Goal: Transaction & Acquisition: Book appointment/travel/reservation

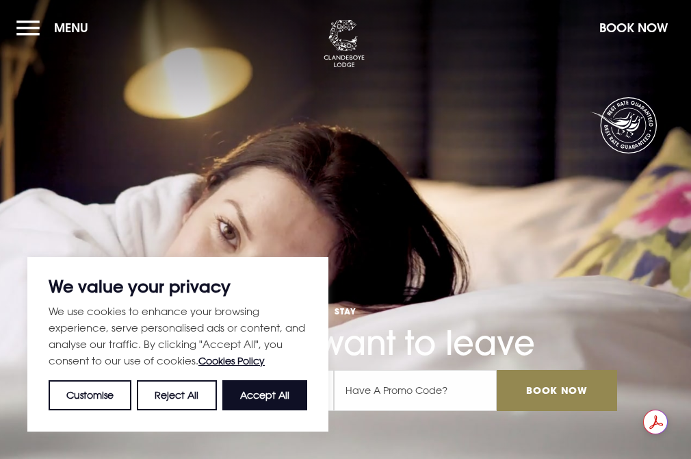
click at [613, 29] on button "Book Now" at bounding box center [634, 27] width 82 height 29
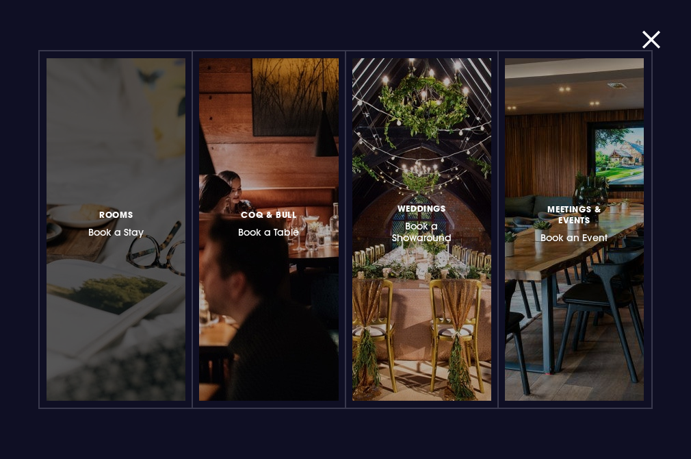
click at [115, 218] on span "Rooms" at bounding box center [116, 214] width 34 height 11
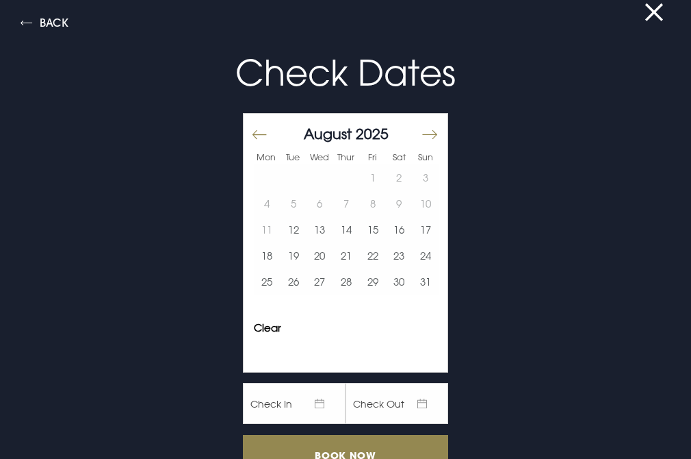
click at [427, 134] on button "Move forward to switch to the next month." at bounding box center [429, 134] width 16 height 29
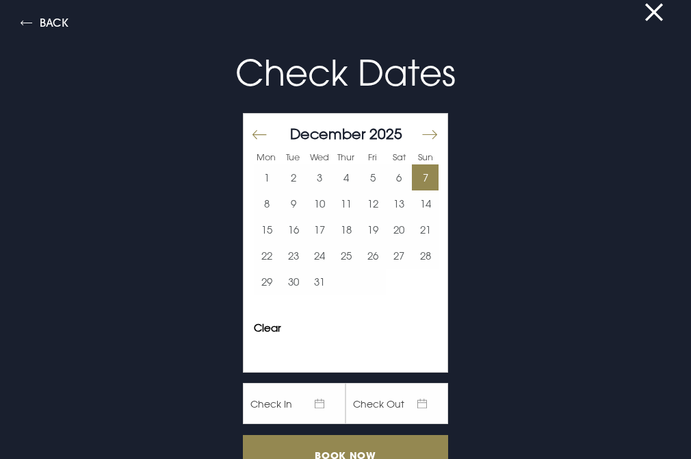
click at [413, 181] on button "7" at bounding box center [425, 177] width 27 height 26
click at [412, 180] on button "7" at bounding box center [425, 177] width 27 height 26
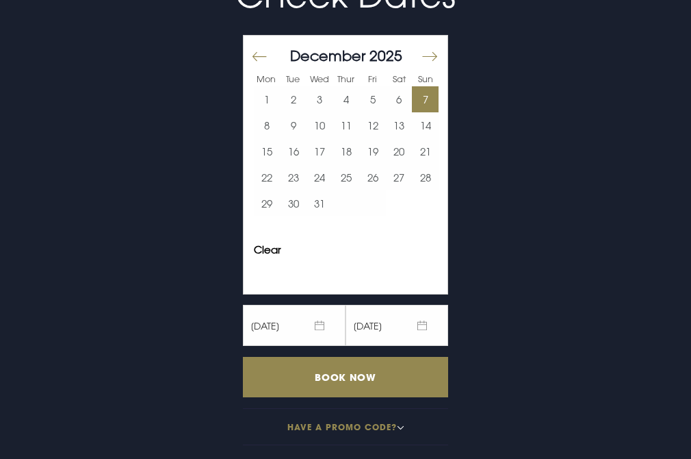
scroll to position [342, 0]
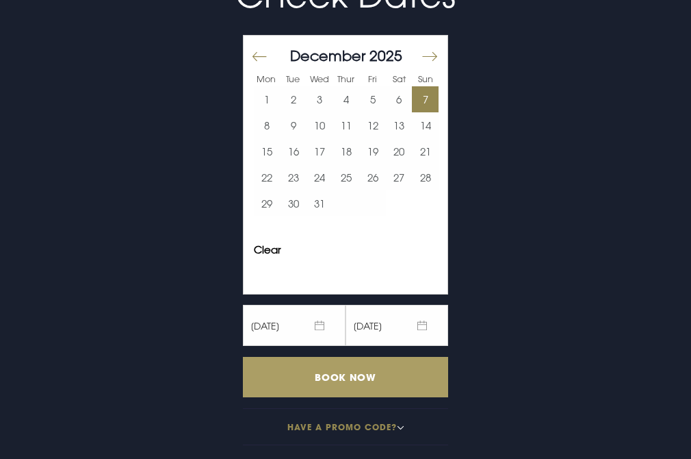
click at [388, 359] on input "Book Now" at bounding box center [345, 377] width 205 height 40
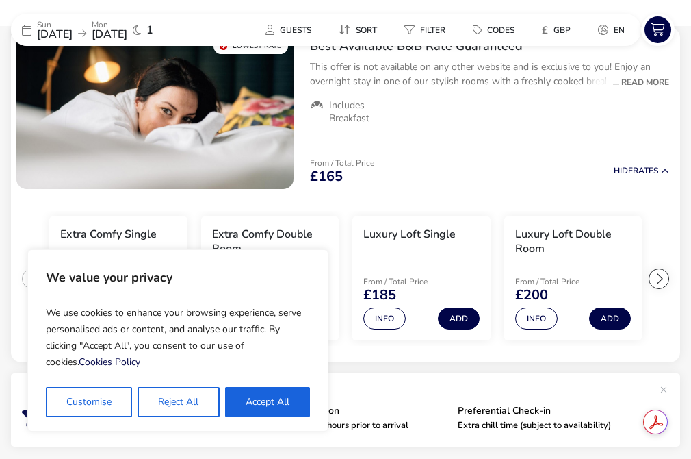
scroll to position [34, 0]
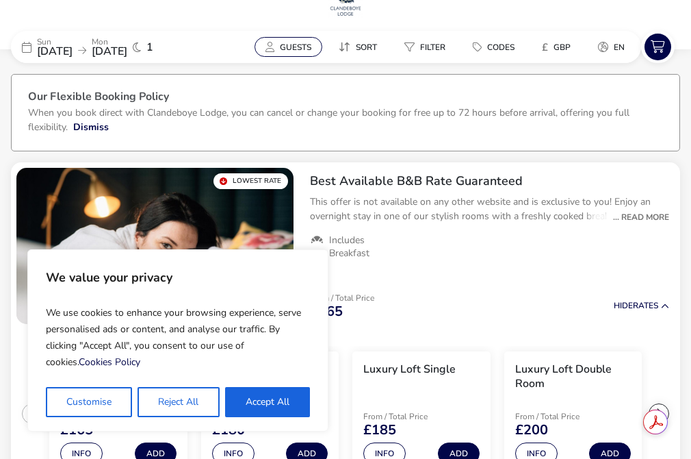
click at [291, 53] on button "Guests" at bounding box center [289, 47] width 68 height 20
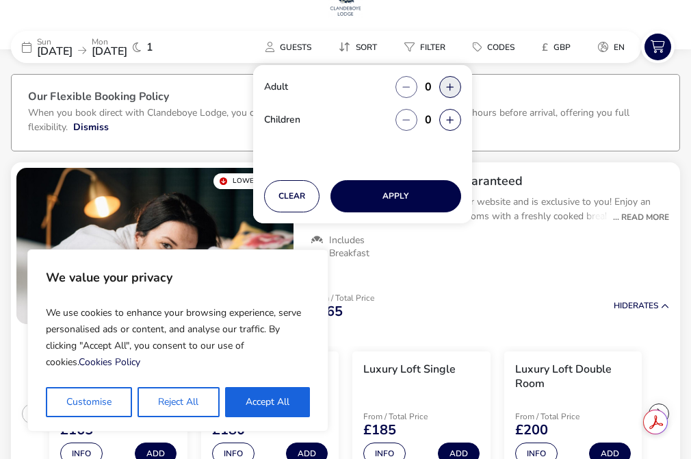
click at [443, 87] on button "button" at bounding box center [451, 87] width 22 height 22
type input "2"
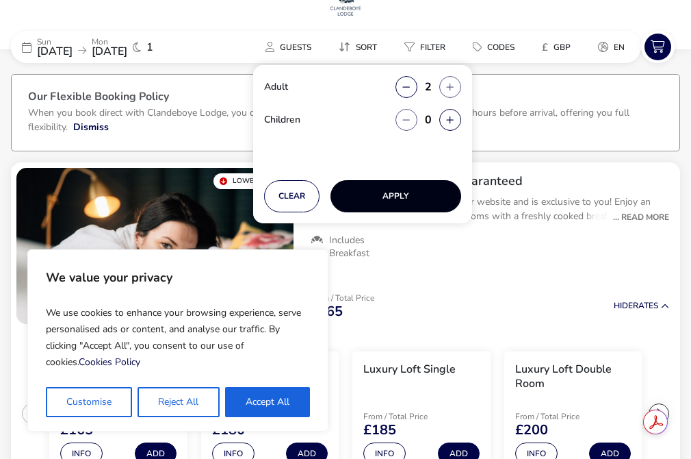
click at [418, 197] on button "Apply" at bounding box center [396, 196] width 131 height 32
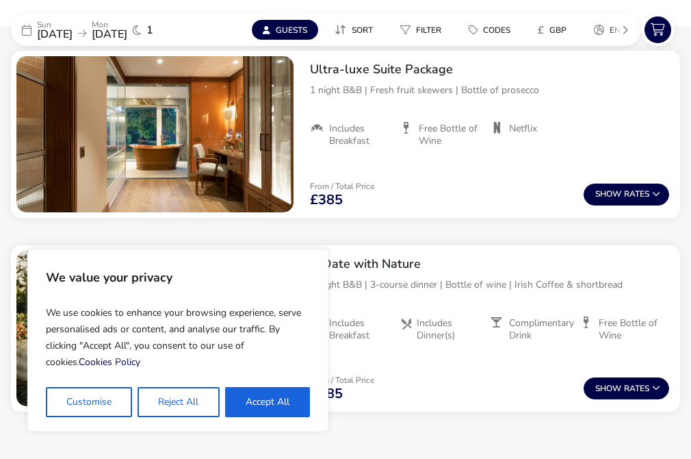
scroll to position [1172, 0]
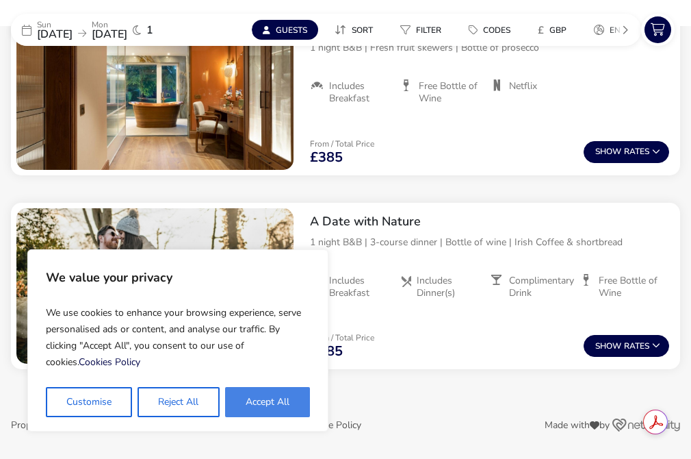
click at [281, 402] on button "Accept All" at bounding box center [267, 402] width 85 height 30
checkbox input "true"
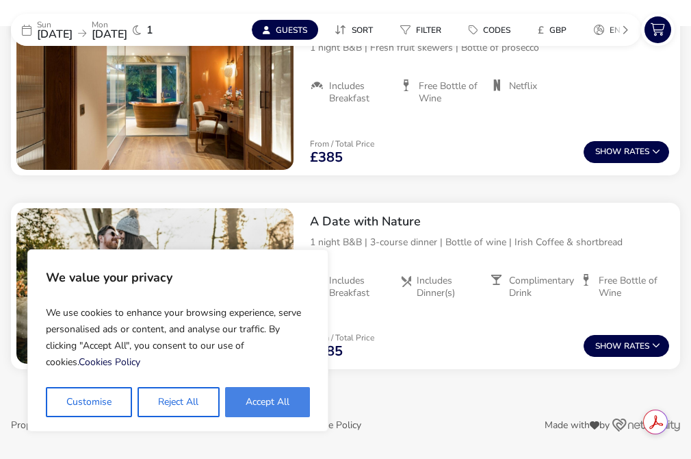
checkbox input "true"
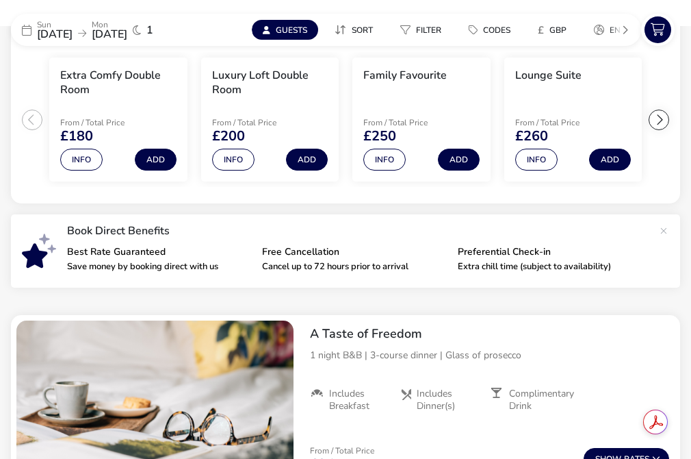
scroll to position [351, 0]
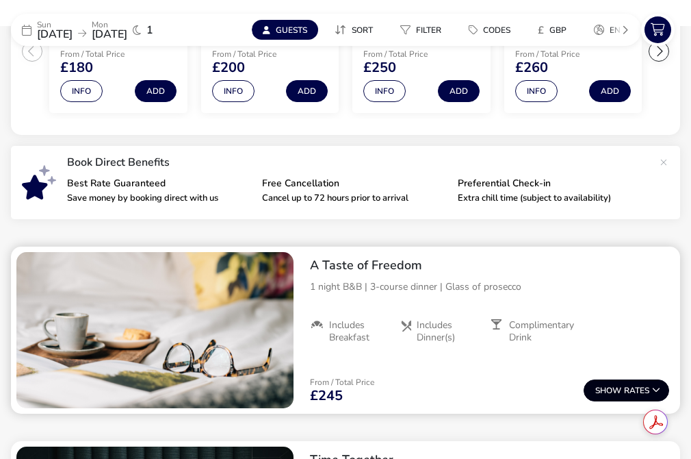
click at [619, 387] on span "Show" at bounding box center [610, 390] width 29 height 9
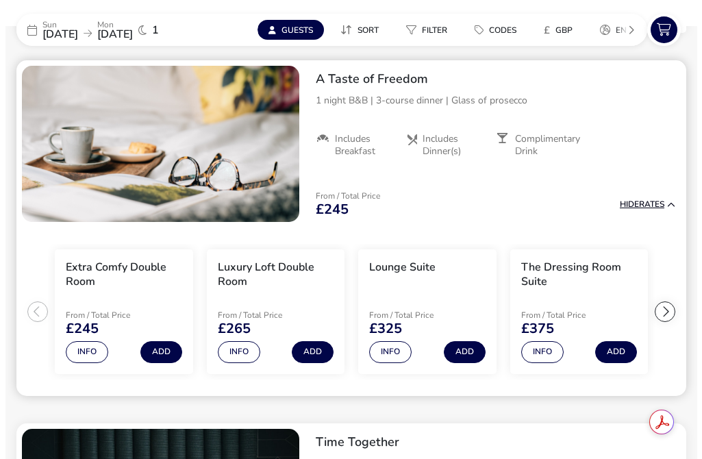
scroll to position [529, 0]
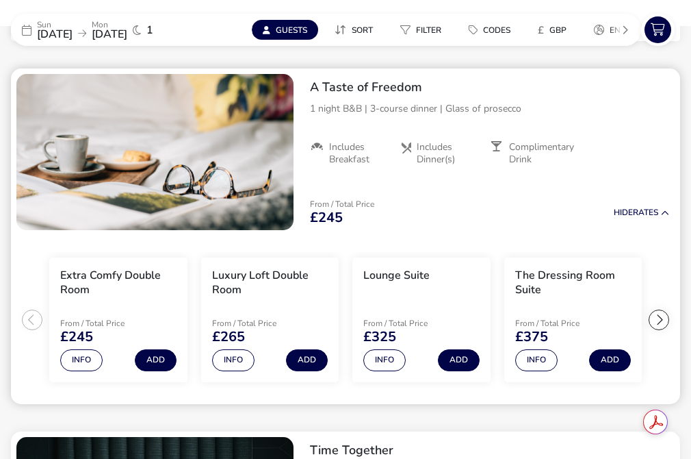
click at [663, 320] on div at bounding box center [659, 319] width 21 height 21
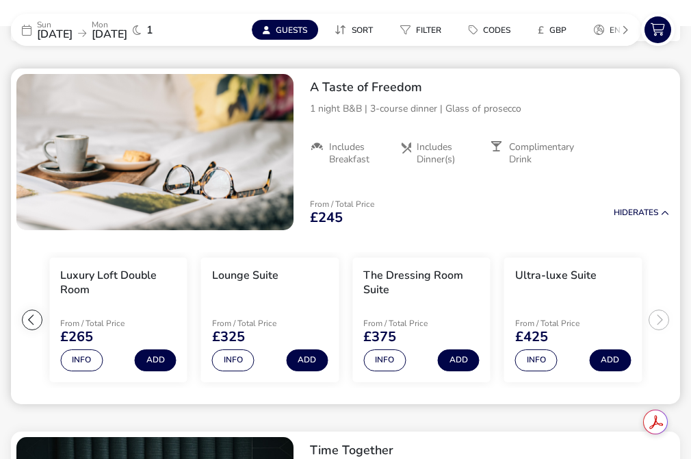
click at [663, 320] on ul "Extra Comfy Double Room From / Total Price £245 Info Add Luxury Loft Double Roo…" at bounding box center [346, 320] width 670 height 168
click at [33, 318] on div at bounding box center [32, 319] width 21 height 21
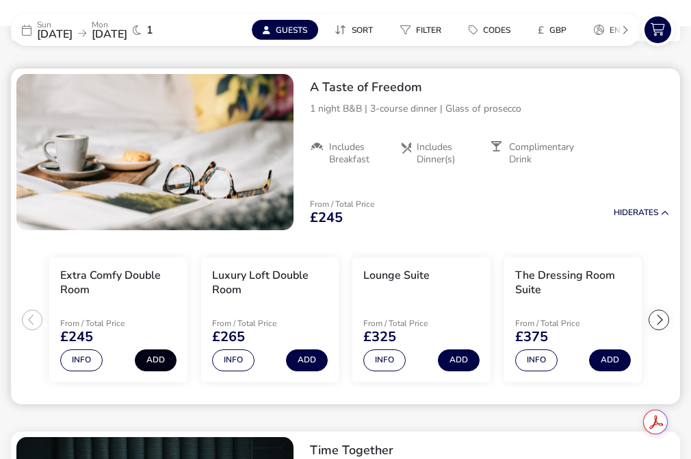
click at [157, 362] on button "Add" at bounding box center [156, 360] width 42 height 22
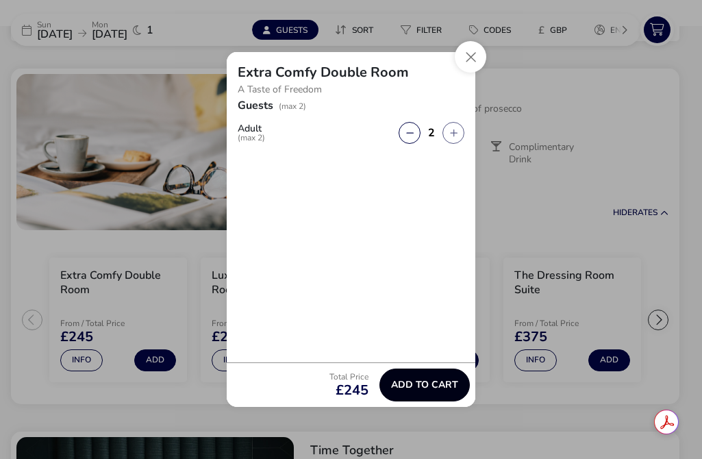
click at [419, 387] on span "Add to cart" at bounding box center [424, 384] width 67 height 10
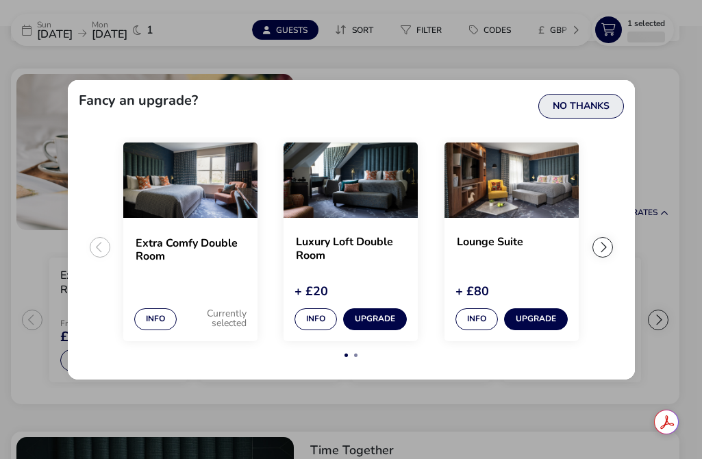
click at [583, 105] on button "No Thanks" at bounding box center [581, 106] width 86 height 25
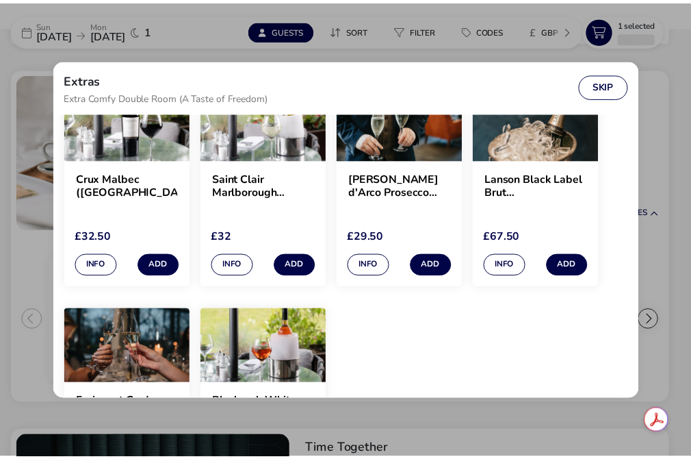
scroll to position [342, 0]
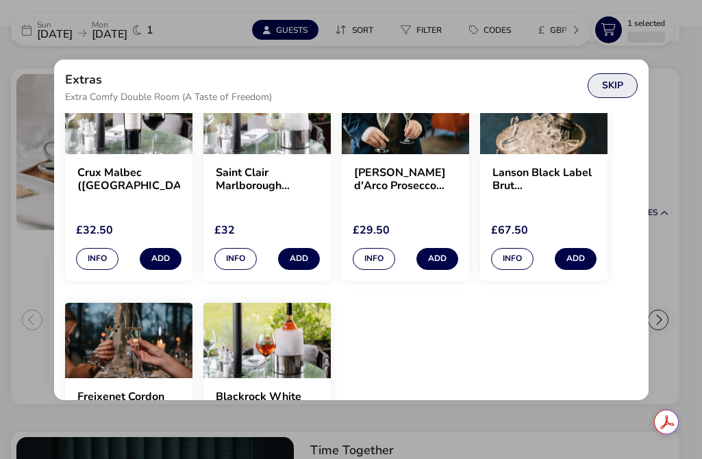
click at [622, 80] on button "Skip" at bounding box center [612, 85] width 50 height 25
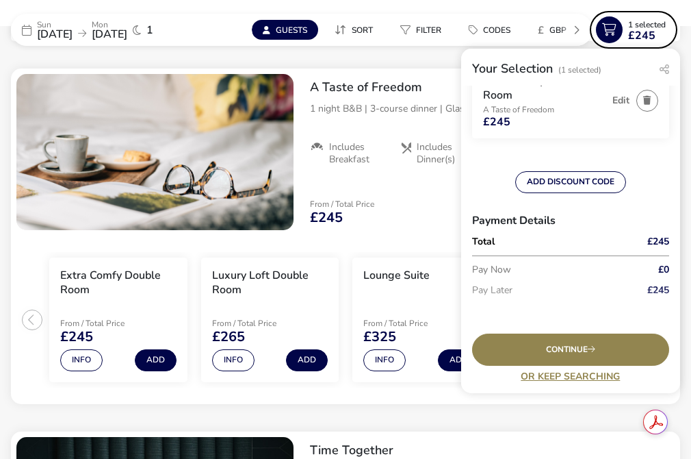
scroll to position [85, 0]
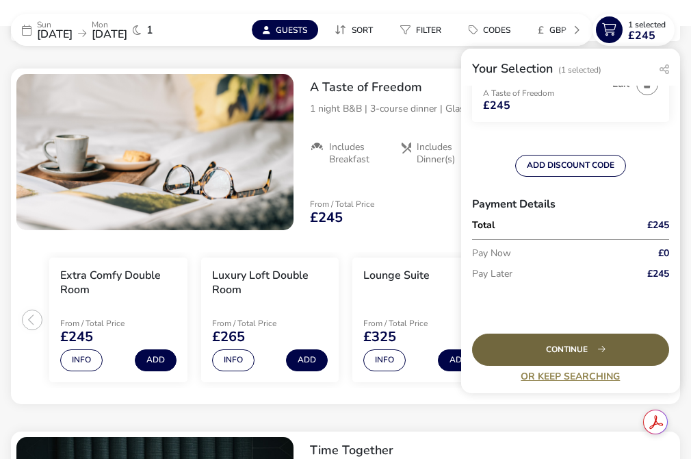
click at [589, 343] on div "Continue" at bounding box center [570, 349] width 197 height 32
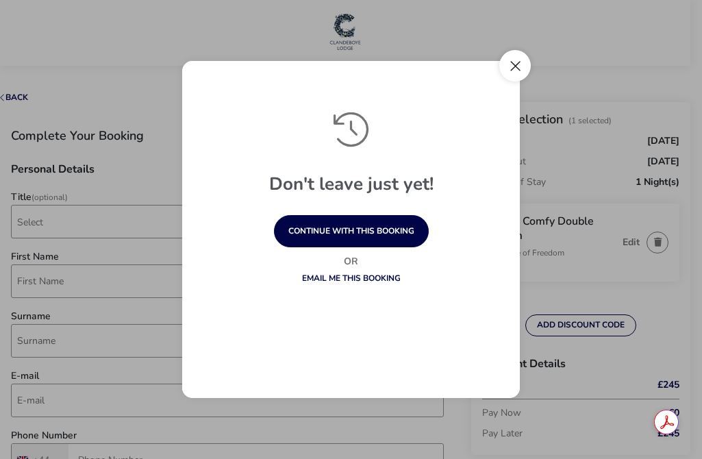
click at [510, 73] on button "Close" at bounding box center [514, 65] width 31 height 31
